Goal: Task Accomplishment & Management: Use online tool/utility

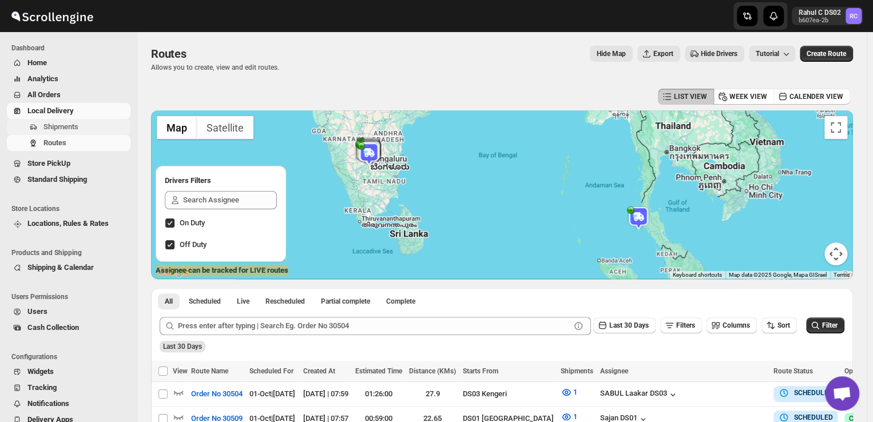
click at [78, 125] on span "Shipments" at bounding box center [85, 126] width 85 height 11
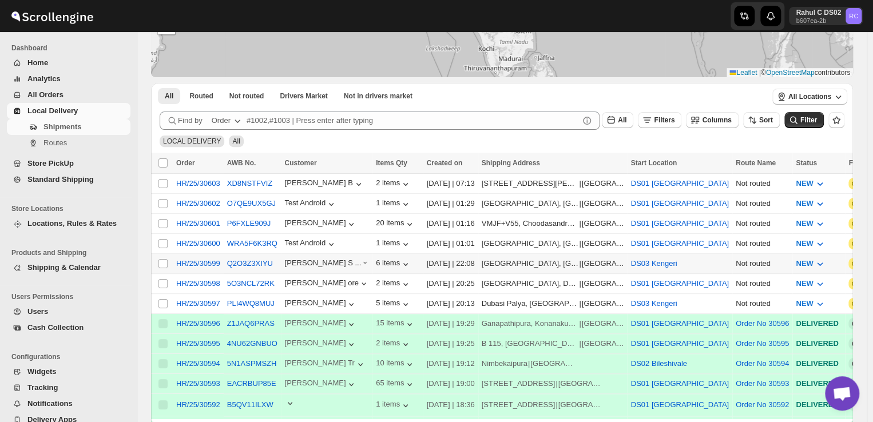
scroll to position [144, 0]
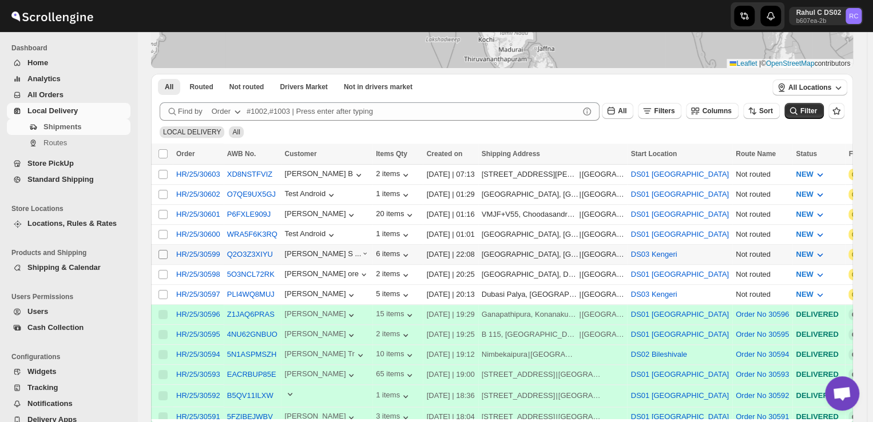
click at [162, 250] on input "Select shipment" at bounding box center [162, 254] width 9 height 9
checkbox input "true"
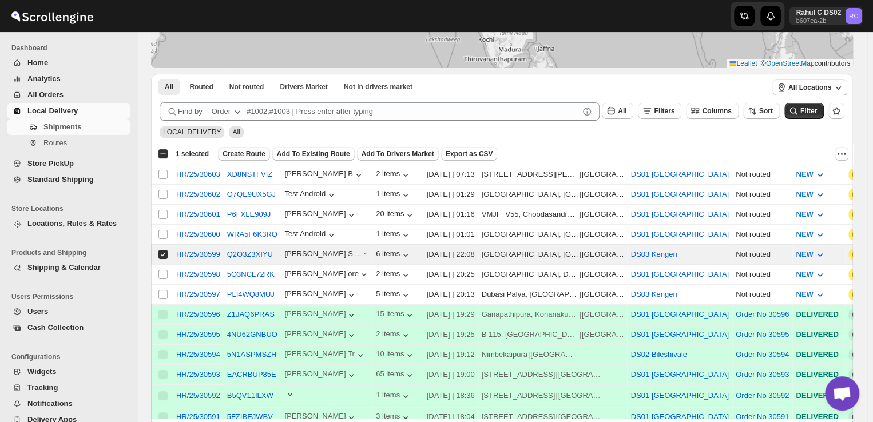
click at [252, 154] on span "Create Route" at bounding box center [243, 153] width 43 height 9
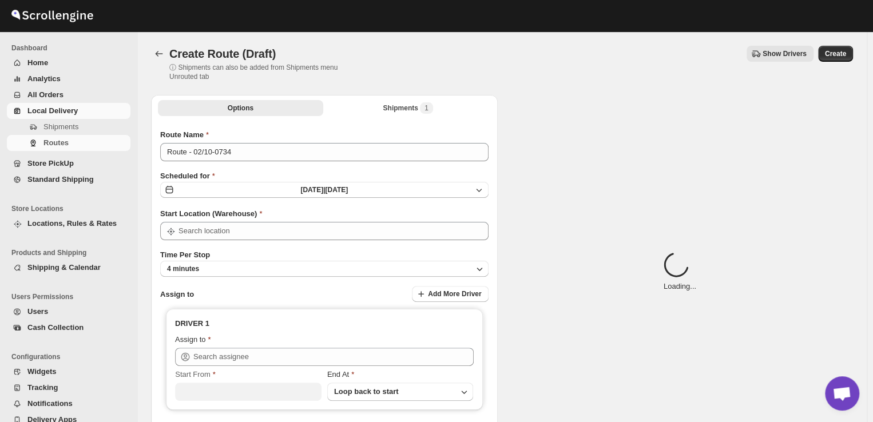
type input "DS03 Kengeri"
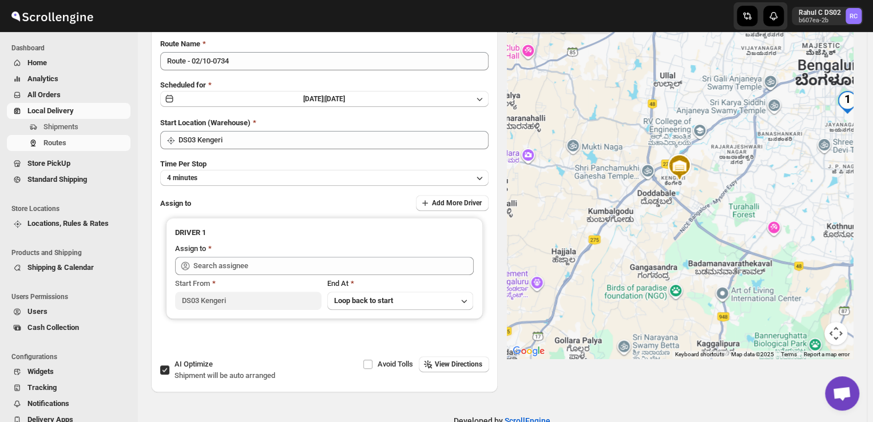
scroll to position [94, 0]
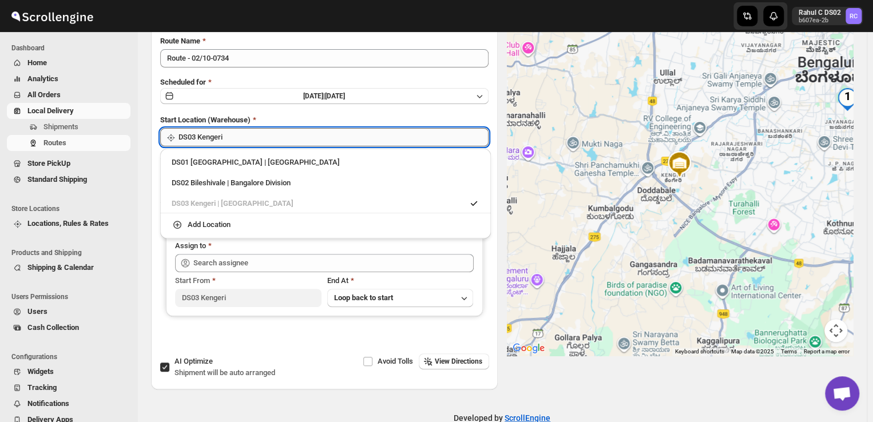
click at [282, 137] on input "DS03 Kengeri" at bounding box center [333, 137] width 310 height 18
click at [229, 205] on div "DS03 Kengeri | Bengaluru" at bounding box center [326, 203] width 308 height 11
click at [148, 198] on div "Options Shipments 1 More views Options Shipments 1 More views Route Name Route …" at bounding box center [497, 190] width 711 height 397
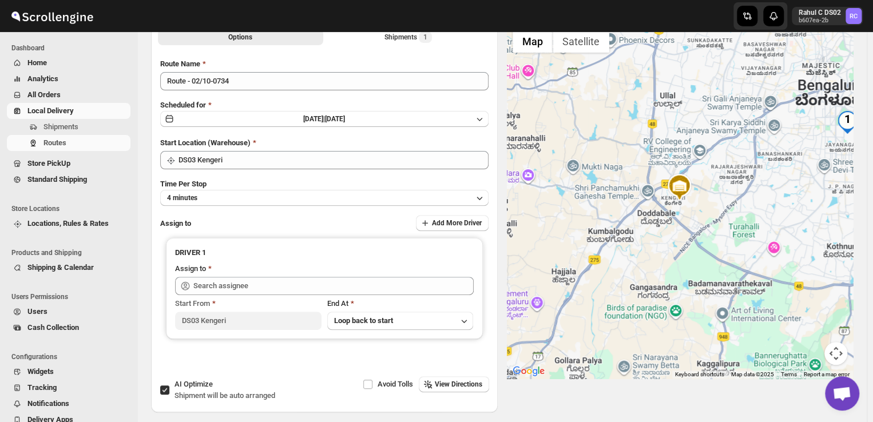
scroll to position [0, 0]
